Goal: Information Seeking & Learning: Learn about a topic

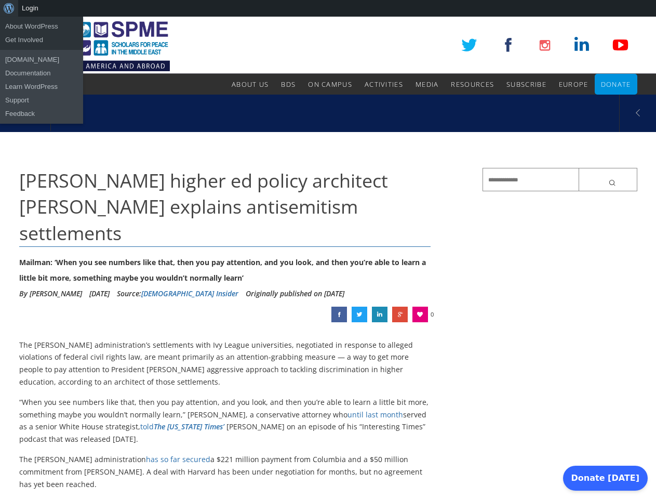
click at [328, 8] on div "About WordPress About WordPress Get Involved [DOMAIN_NAME] Documentation Learn …" at bounding box center [328, 8] width 656 height 17
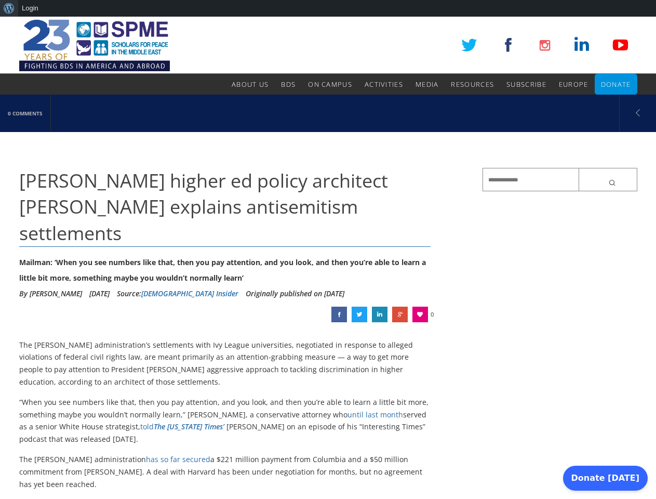
click at [328, 258] on div "Mailman: ‘When you see numbers like that, then you pay attention, and you look,…" at bounding box center [225, 270] width 412 height 31
click at [420, 307] on link at bounding box center [421, 315] width 16 height 16
